Goal: Information Seeking & Learning: Learn about a topic

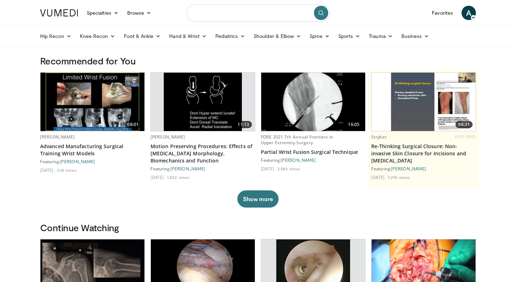
click at [235, 15] on input "Search topics, interventions" at bounding box center [257, 12] width 143 height 17
type input "**********"
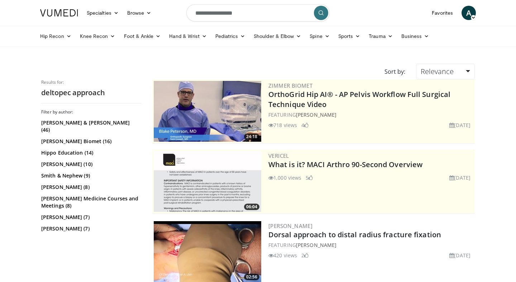
click at [240, 17] on input "**********" at bounding box center [257, 12] width 143 height 17
type input "********"
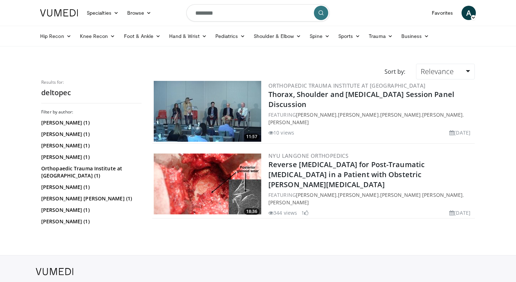
click at [207, 12] on input "********" at bounding box center [257, 12] width 143 height 17
type input "*********"
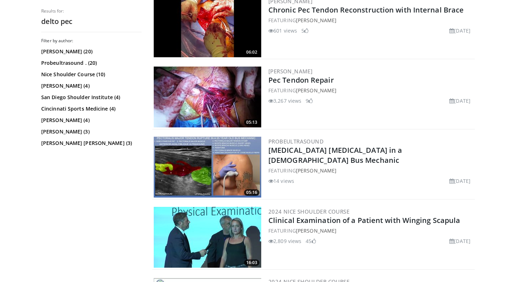
scroll to position [37, 0]
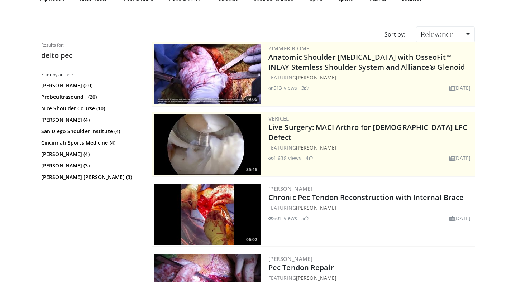
click at [182, 81] on img at bounding box center [207, 74] width 107 height 61
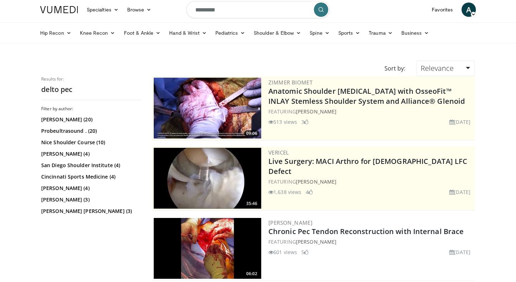
scroll to position [0, 0]
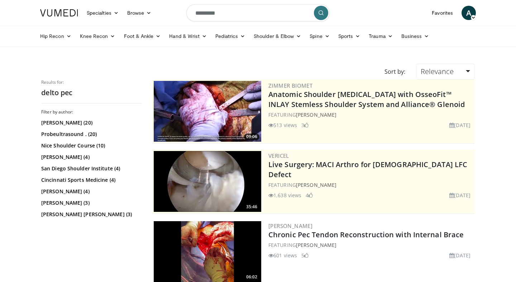
click at [209, 13] on input "*********" at bounding box center [257, 12] width 143 height 17
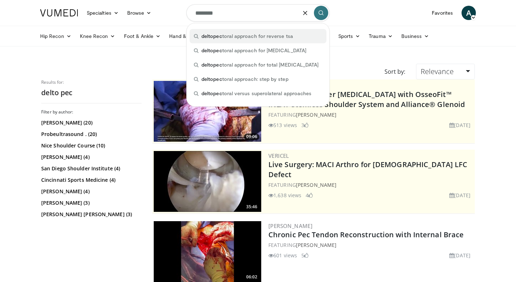
click at [224, 33] on span "deltopec toral approach for reverse tsa" at bounding box center [247, 36] width 92 height 7
type input "**********"
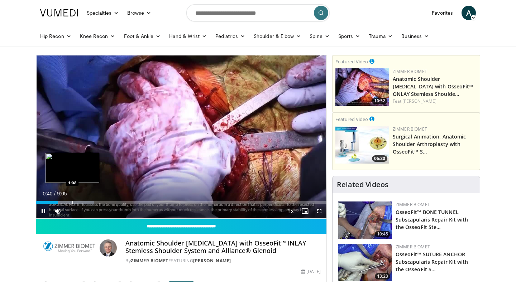
click at [72, 201] on div "Loaded : 19.98% 0:41 1:08" at bounding box center [181, 202] width 290 height 3
click at [81, 201] on div "Progress Bar" at bounding box center [81, 202] width 1 height 3
click at [88, 201] on div "Progress Bar" at bounding box center [88, 202] width 1 height 3
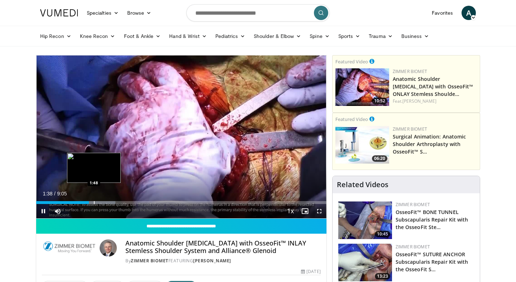
click at [94, 201] on div "Loaded : 27.25% 1:38 1:48" at bounding box center [181, 200] width 290 height 7
click at [106, 201] on div "Loaded : 30.89% 2:11 2:11" at bounding box center [181, 200] width 290 height 7
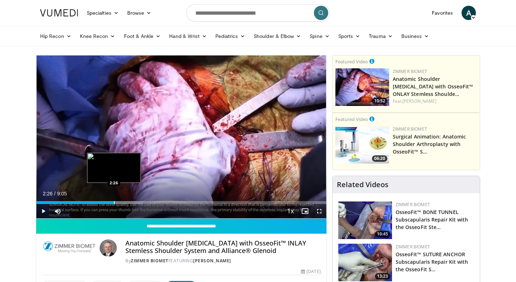
click at [114, 200] on div "Loaded : 36.65% 2:26 2:26" at bounding box center [181, 200] width 290 height 7
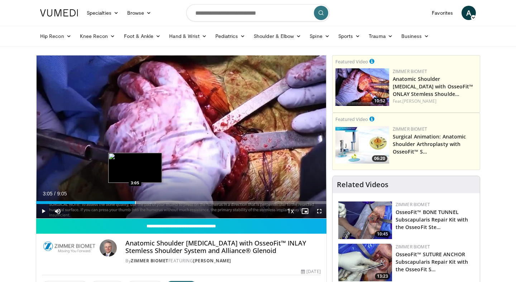
click at [135, 204] on div "Progress Bar" at bounding box center [135, 202] width 1 height 3
click at [146, 204] on div "Progress Bar" at bounding box center [146, 202] width 1 height 3
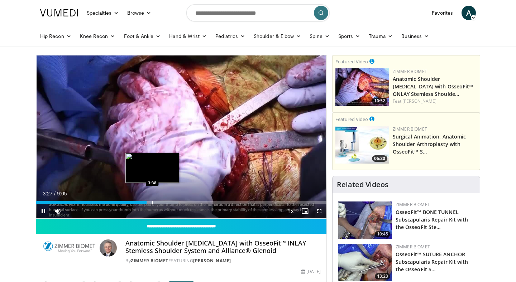
click at [152, 204] on div "Progress Bar" at bounding box center [152, 202] width 1 height 3
click at [160, 203] on div "Progress Bar" at bounding box center [160, 202] width 1 height 3
click at [161, 201] on div "Loaded : 56.34% 4:07 3:55" at bounding box center [181, 200] width 290 height 7
click at [155, 201] on div "Progress Bar" at bounding box center [155, 202] width 1 height 3
click at [150, 201] on div "Progress Bar" at bounding box center [150, 202] width 1 height 3
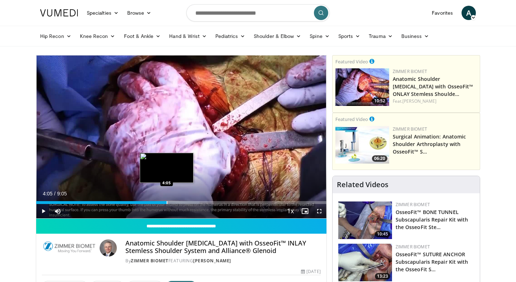
click at [167, 200] on div "Loaded : 56.34% 4:05 4:05" at bounding box center [181, 200] width 290 height 7
click at [181, 201] on div "Loaded : 56.34% 4:06 4:32" at bounding box center [181, 200] width 290 height 7
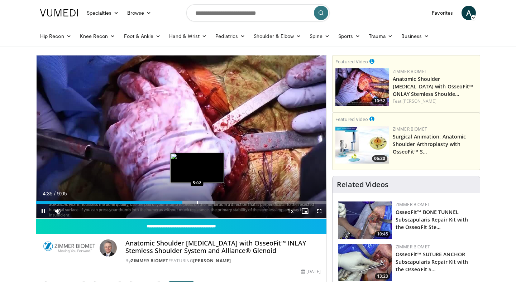
click at [197, 202] on div "Progress Bar" at bounding box center [197, 202] width 1 height 3
click at [206, 202] on div "Progress Bar" at bounding box center [206, 202] width 1 height 3
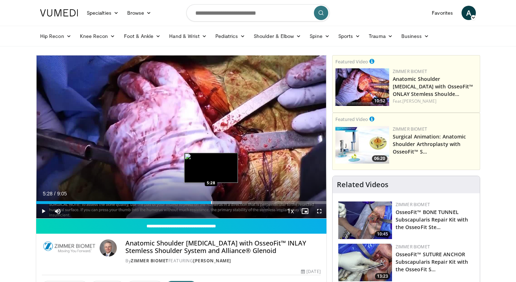
click at [211, 202] on div "Progress Bar" at bounding box center [211, 202] width 1 height 3
click at [217, 202] on div "Progress Bar" at bounding box center [217, 202] width 1 height 3
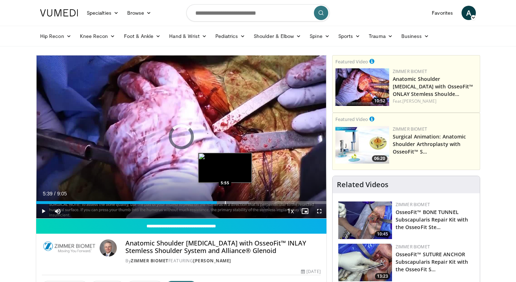
click at [225, 202] on div "Progress Bar" at bounding box center [225, 202] width 1 height 3
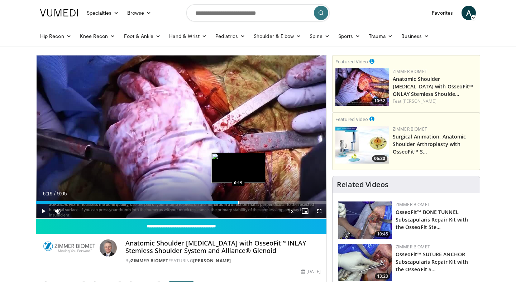
click at [238, 201] on div "Loaded : 76.34% 6:19 6:19" at bounding box center [181, 200] width 290 height 7
click at [249, 200] on div "Loaded : 76.34% 6:40 6:40" at bounding box center [181, 200] width 290 height 7
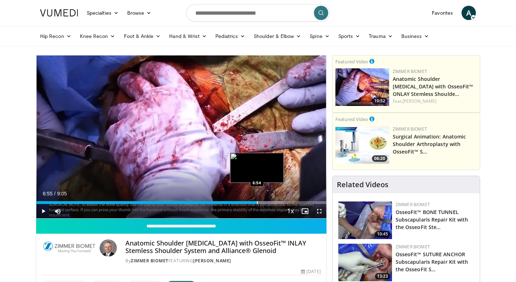
click at [257, 200] on div "Loaded : 85.43% 6:55 6:54" at bounding box center [181, 200] width 290 height 7
click at [264, 200] on div "Loaded : 85.43% 6:56 7:07" at bounding box center [181, 200] width 290 height 7
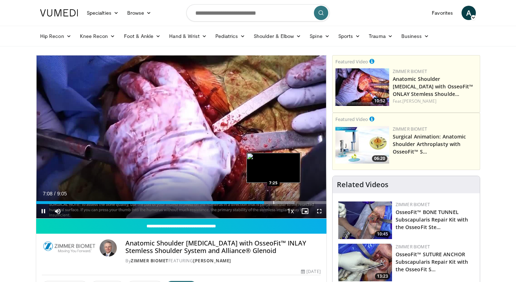
click at [274, 200] on div "Loaded : 89.06% 7:08 7:25" at bounding box center [181, 200] width 290 height 7
click at [283, 200] on div "Loaded : 93.46% 7:44 7:43" at bounding box center [181, 200] width 290 height 7
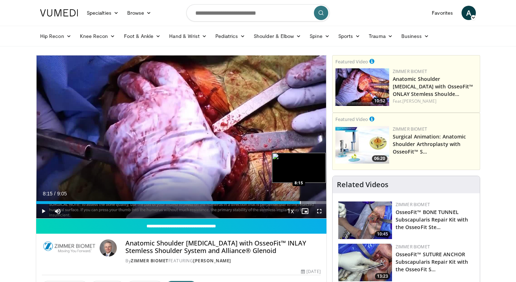
click at [300, 199] on div "Loaded : 96.34% 8:15 8:15" at bounding box center [181, 200] width 290 height 7
click at [315, 200] on div "Loaded : 100.00% 8:21 8:44" at bounding box center [181, 200] width 290 height 7
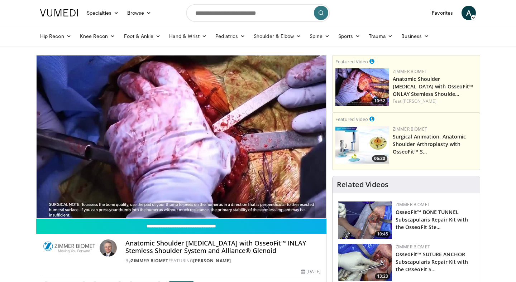
click at [306, 200] on div "10 seconds Tap to unmute" at bounding box center [181, 137] width 290 height 163
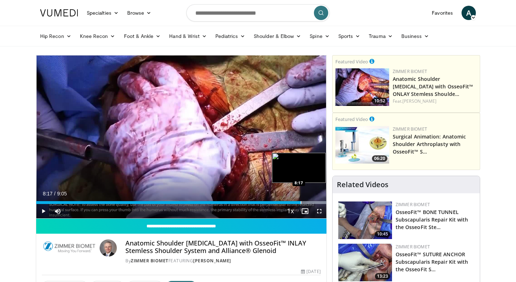
click at [301, 200] on div "Loaded : 100.00% 8:17 8:17" at bounding box center [181, 200] width 290 height 7
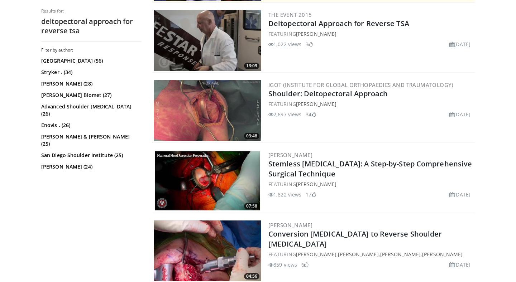
scroll to position [275, 0]
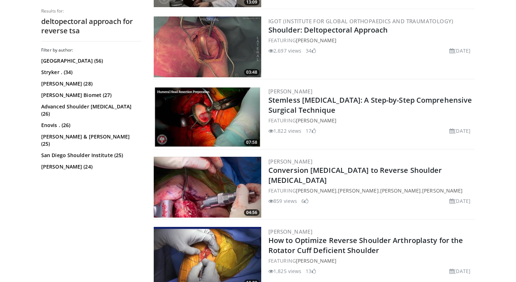
click at [226, 59] on img at bounding box center [207, 46] width 107 height 61
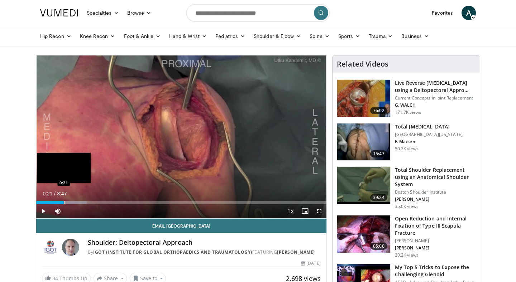
click at [64, 203] on div "Progress Bar" at bounding box center [64, 202] width 1 height 3
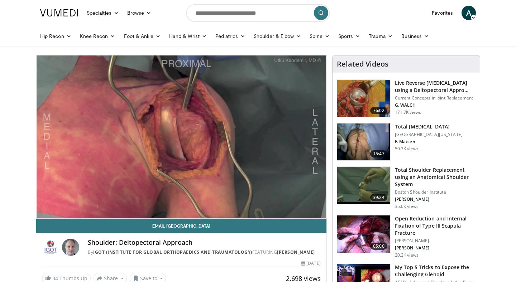
click at [88, 201] on video-js "**********" at bounding box center [181, 137] width 290 height 163
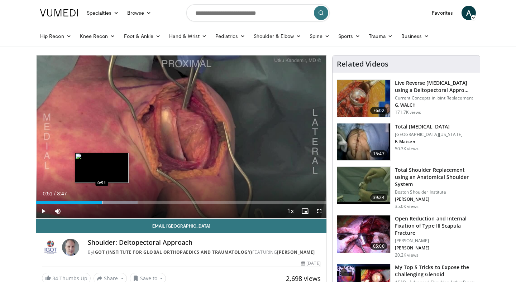
click at [102, 204] on div "Progress Bar" at bounding box center [102, 202] width 1 height 3
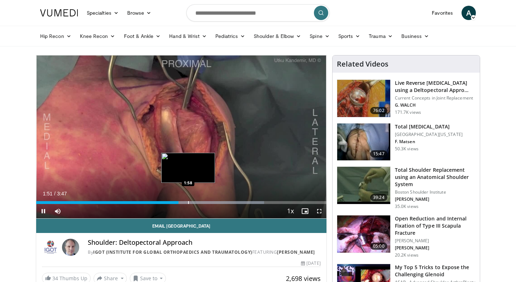
click at [188, 200] on div "Loaded : 78.61% 1:51 1:58" at bounding box center [181, 200] width 290 height 7
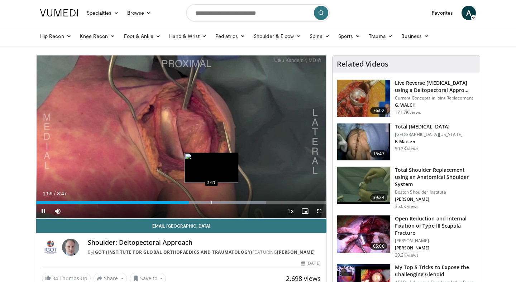
click at [211, 203] on div "Progress Bar" at bounding box center [211, 202] width 1 height 3
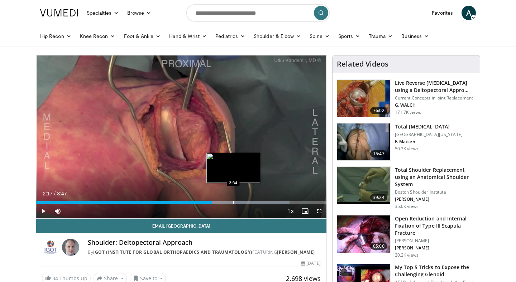
click at [233, 202] on div "Progress Bar" at bounding box center [233, 202] width 1 height 3
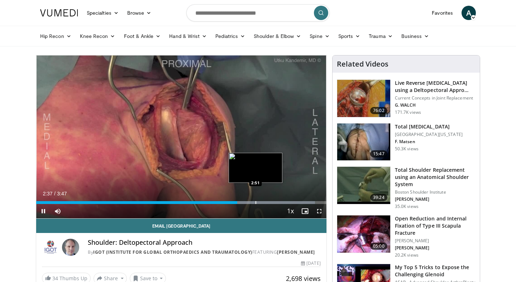
click at [255, 201] on div "Loaded : 96.09% 2:37 2:51" at bounding box center [181, 200] width 290 height 7
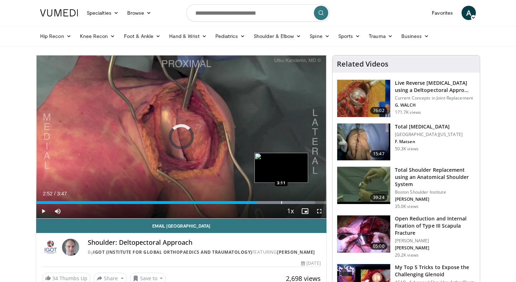
click at [281, 200] on div "Loaded : 96.09% 2:52 3:11" at bounding box center [181, 200] width 290 height 7
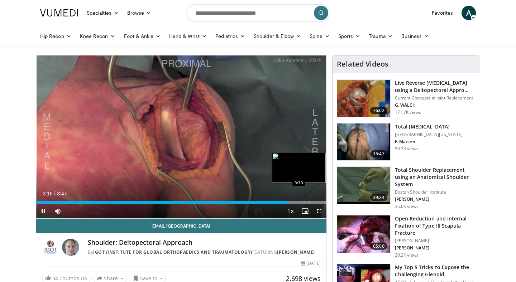
click at [309, 200] on div "Loaded : 100.00% 3:16 3:33" at bounding box center [181, 200] width 290 height 7
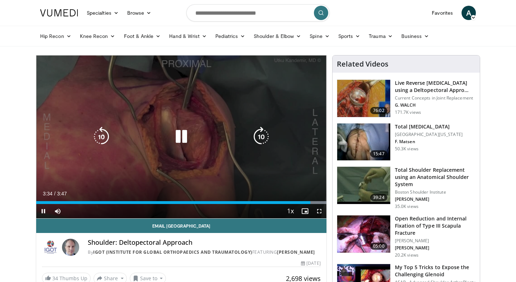
click at [298, 177] on div "10 seconds Tap to unmute" at bounding box center [181, 137] width 290 height 163
